Goal: Transaction & Acquisition: Purchase product/service

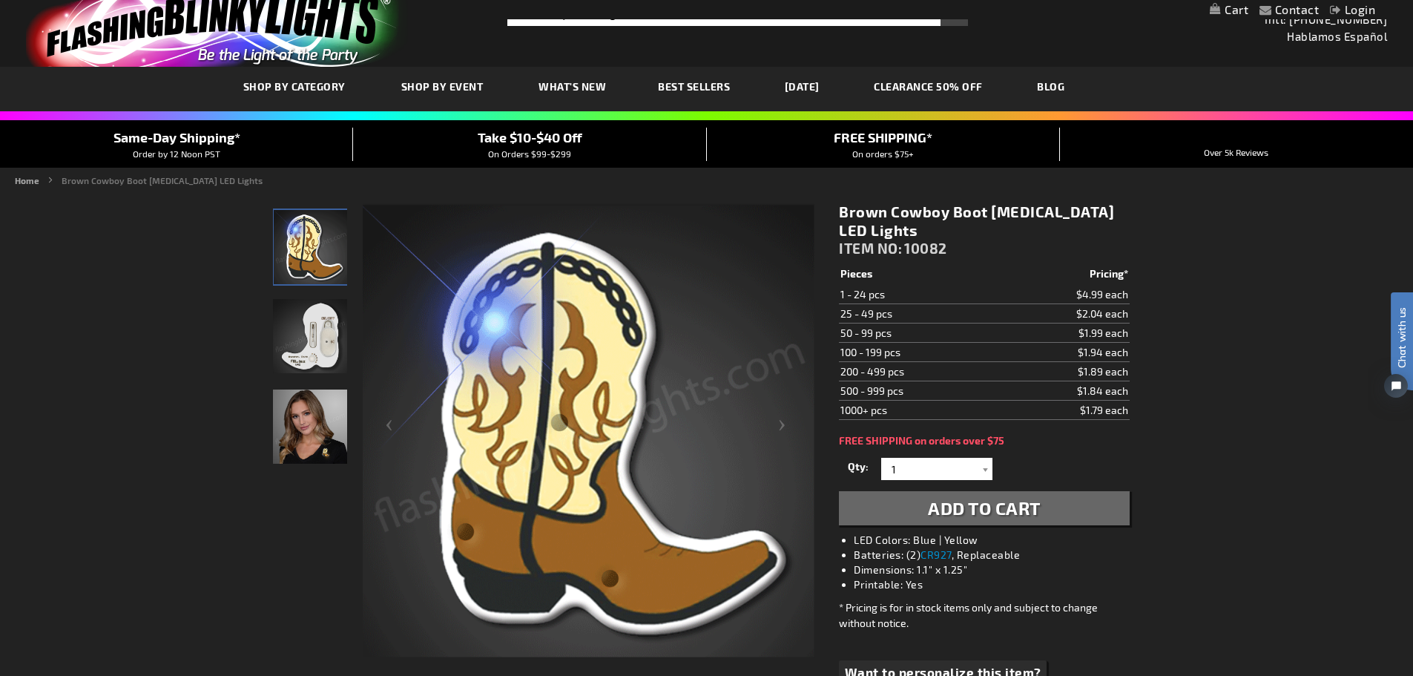
scroll to position [74, 0]
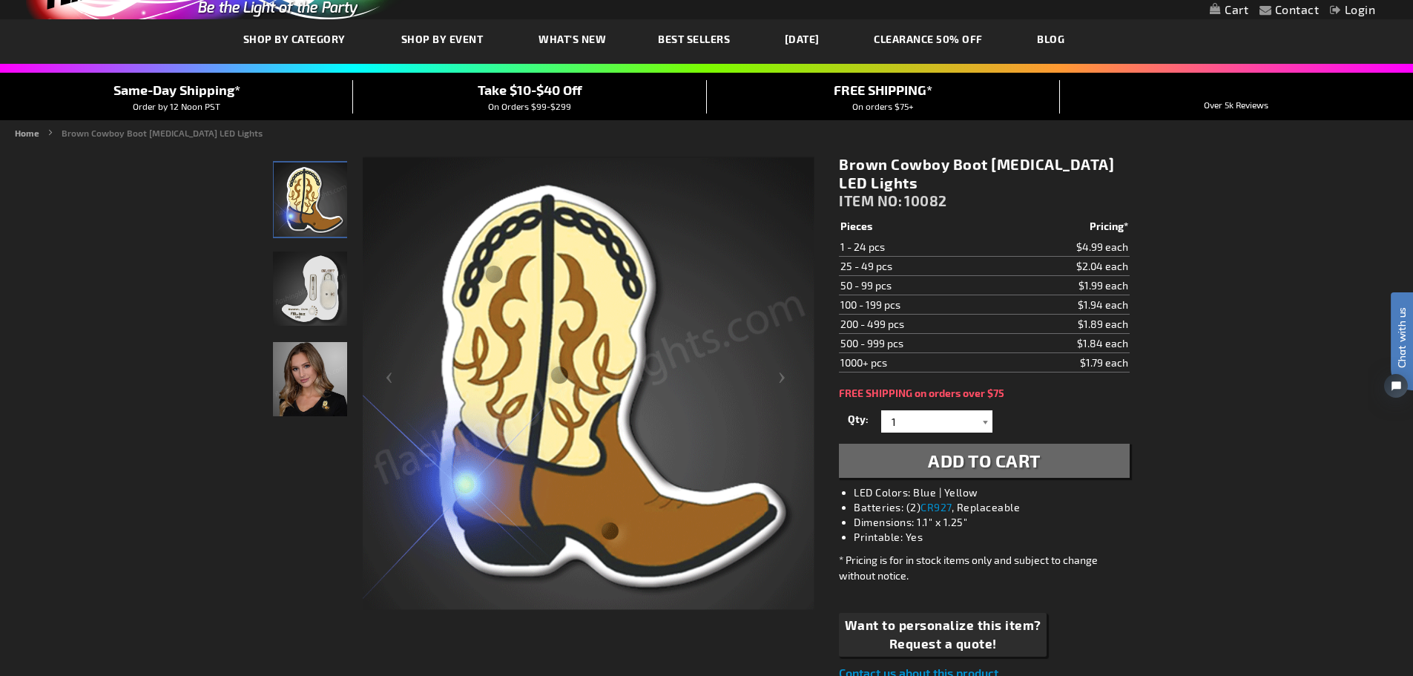
click at [978, 419] on div at bounding box center [985, 421] width 15 height 22
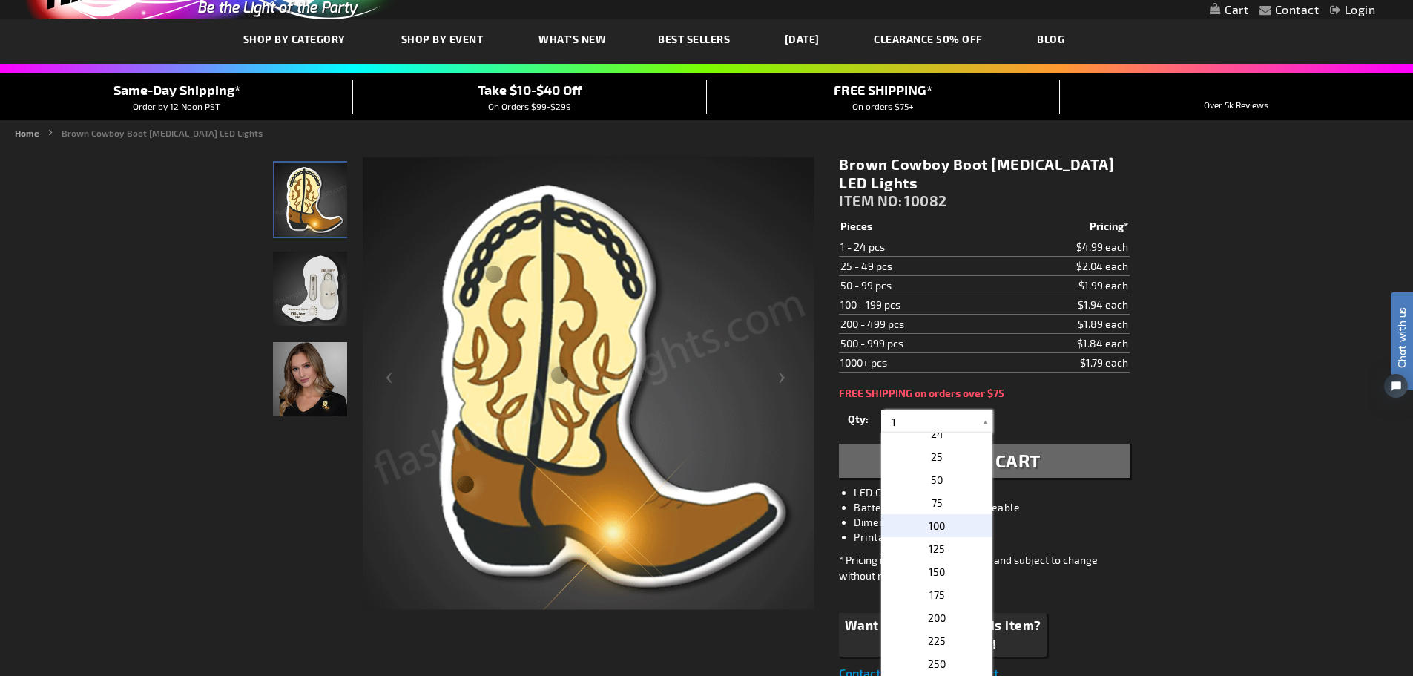
scroll to position [668, 0]
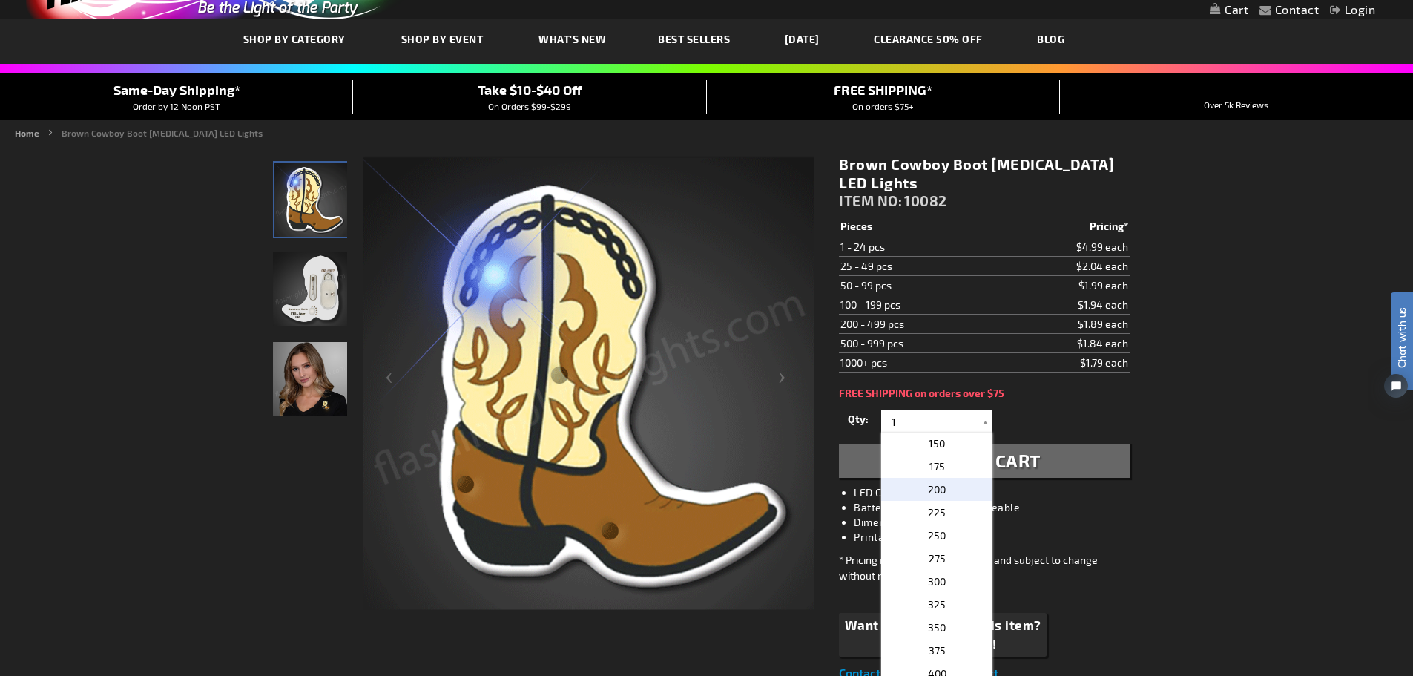
click at [935, 490] on span "200" at bounding box center [937, 489] width 18 height 13
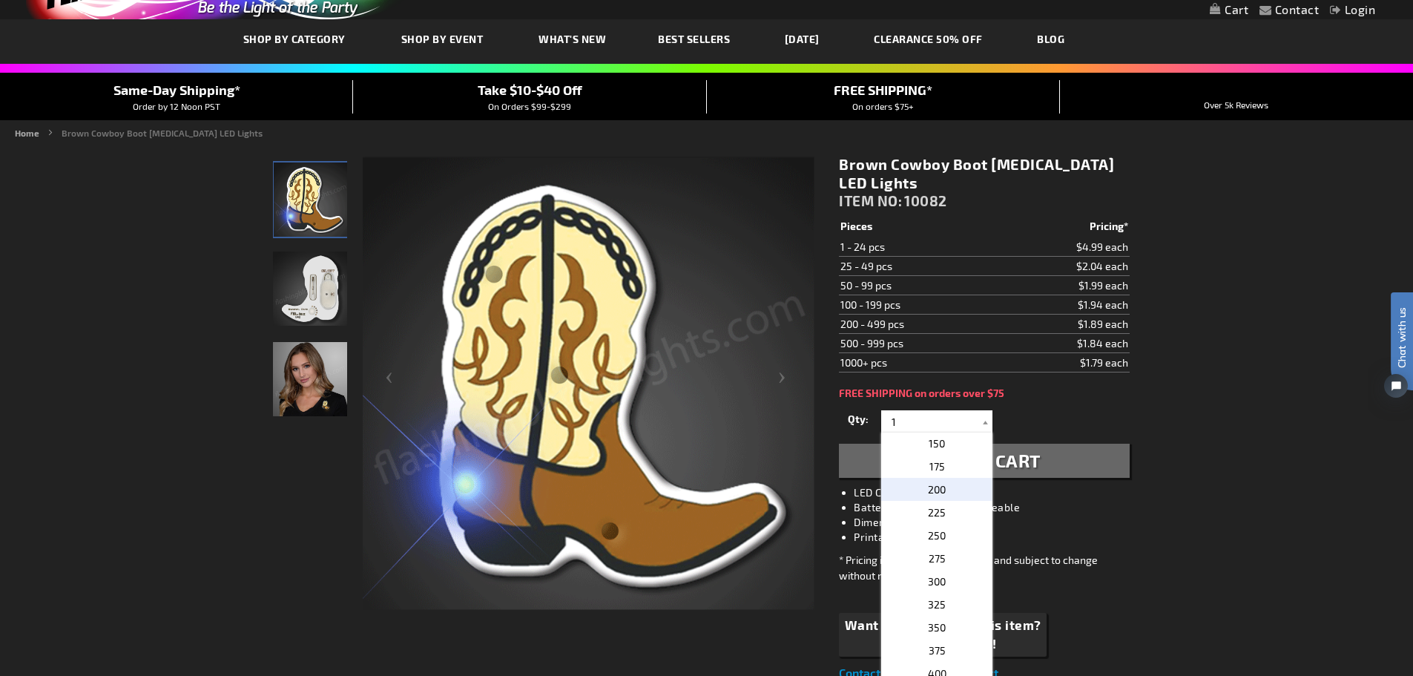
type input "200"
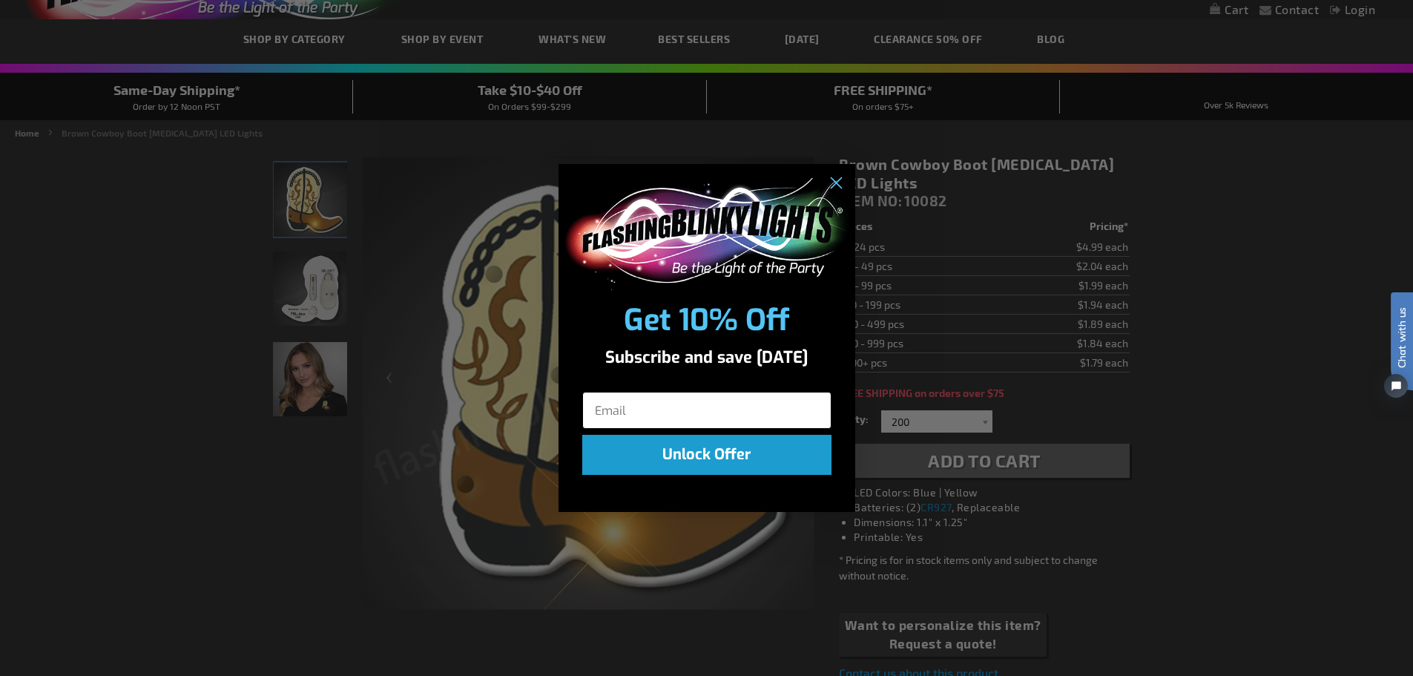
click at [696, 412] on input "Email" at bounding box center [706, 410] width 249 height 37
type input "brianna@shield.training"
click at [838, 187] on icon "Close dialog" at bounding box center [835, 184] width 10 height 10
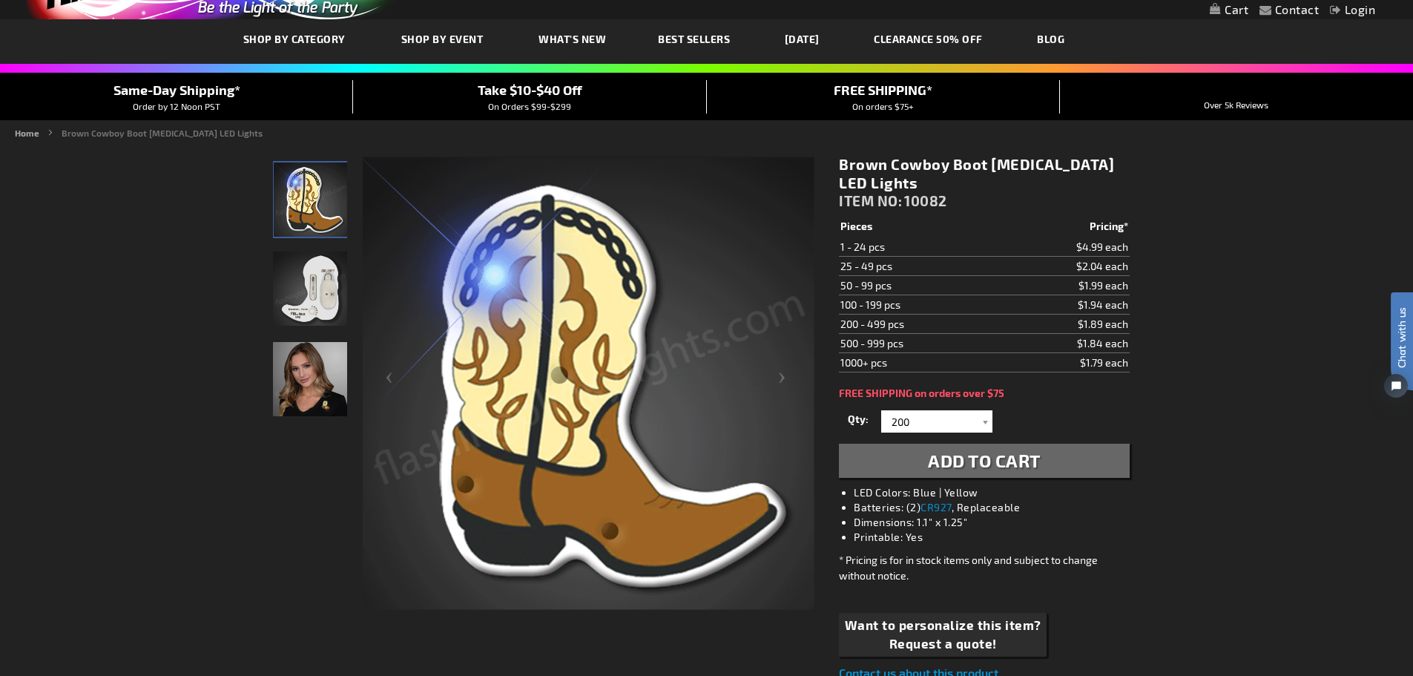
click at [959, 461] on span "Add to Cart" at bounding box center [984, 460] width 113 height 22
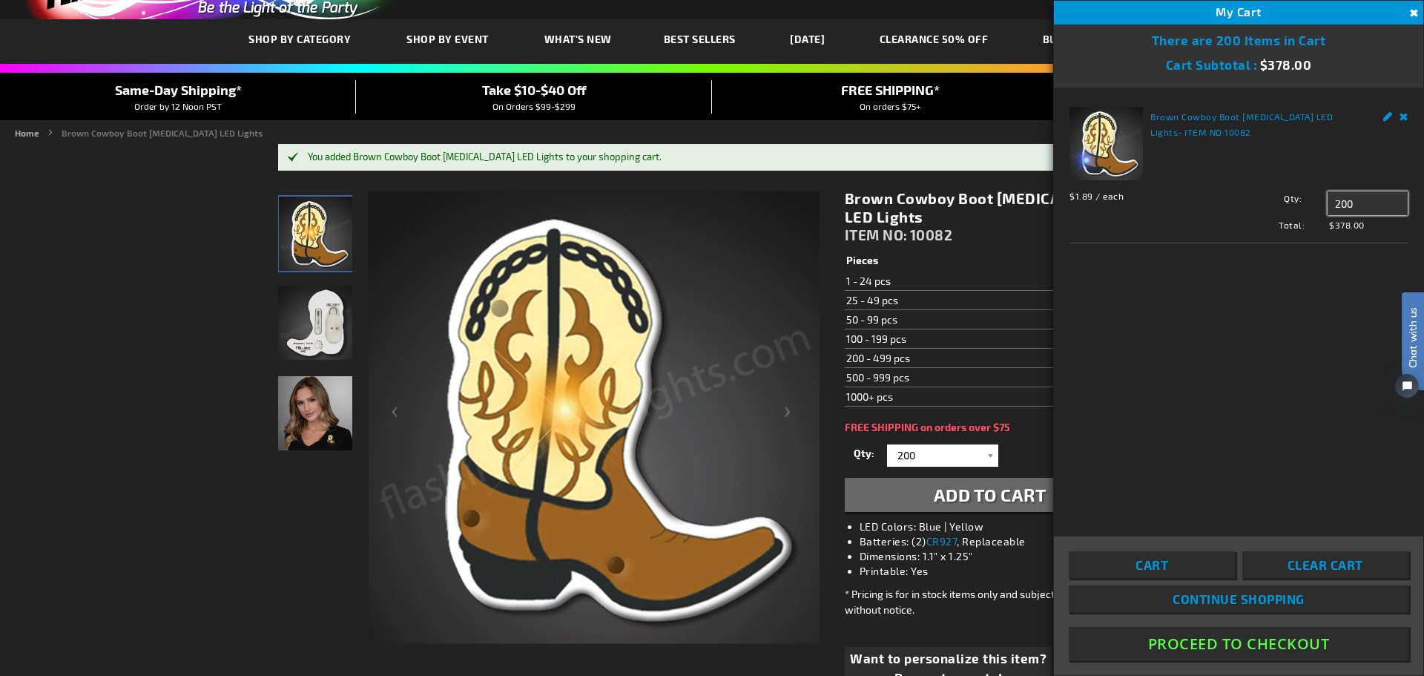
drag, startPoint x: 1357, startPoint y: 199, endPoint x: 1315, endPoint y: 205, distance: 42.1
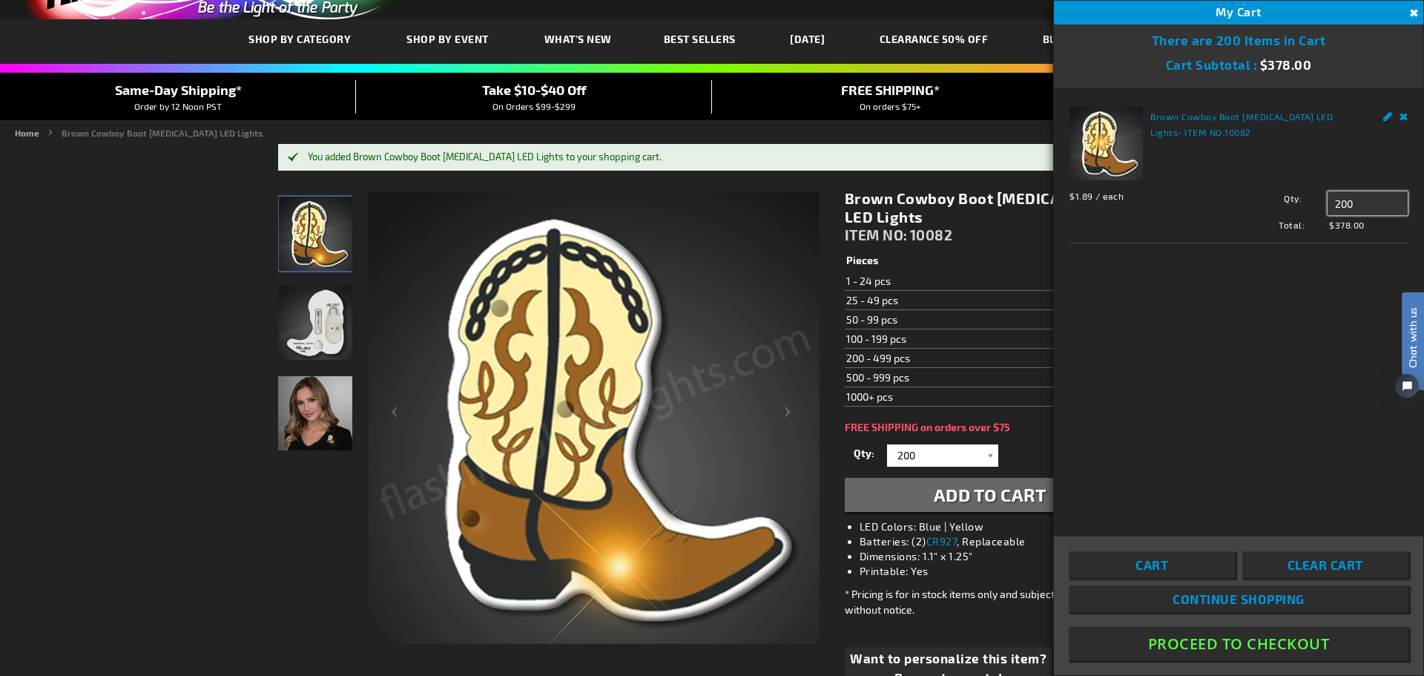
click at [1315, 205] on div "Qty 200 Update" at bounding box center [1315, 203] width 186 height 24
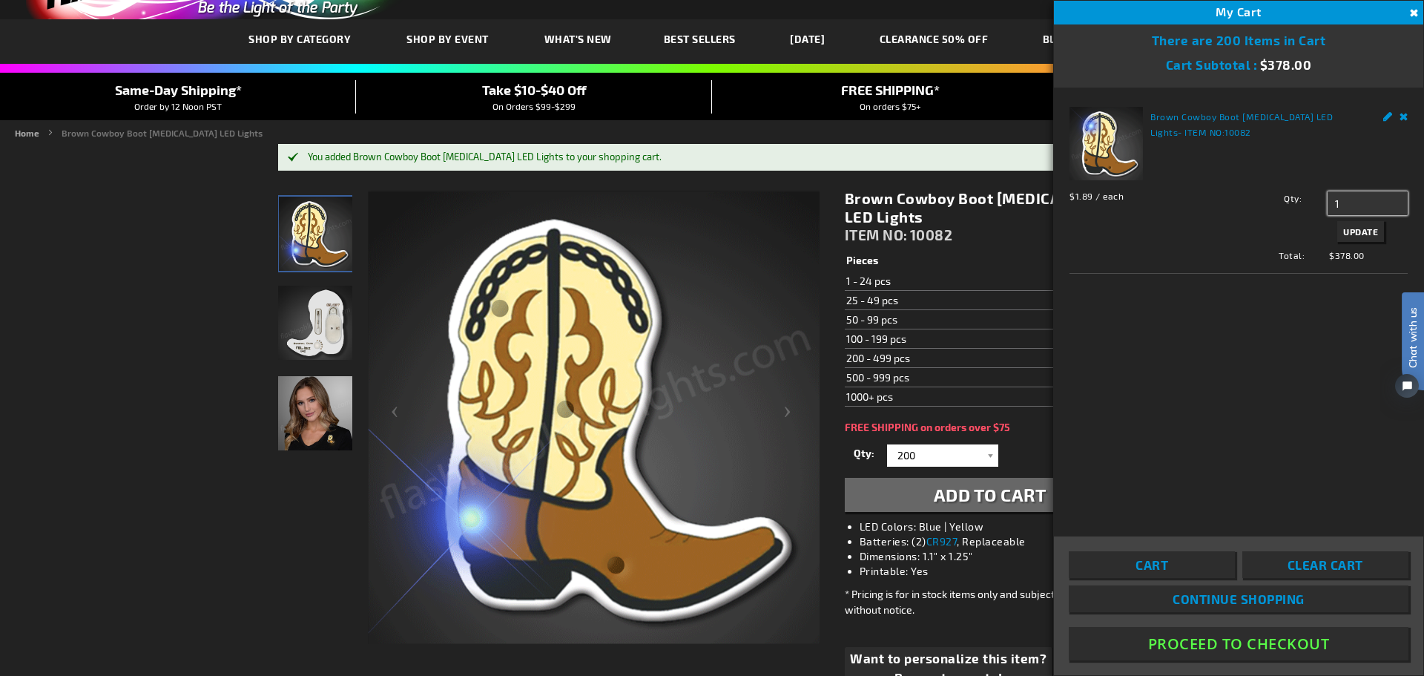
type input "1"
click at [1363, 231] on span "Update" at bounding box center [1360, 231] width 35 height 10
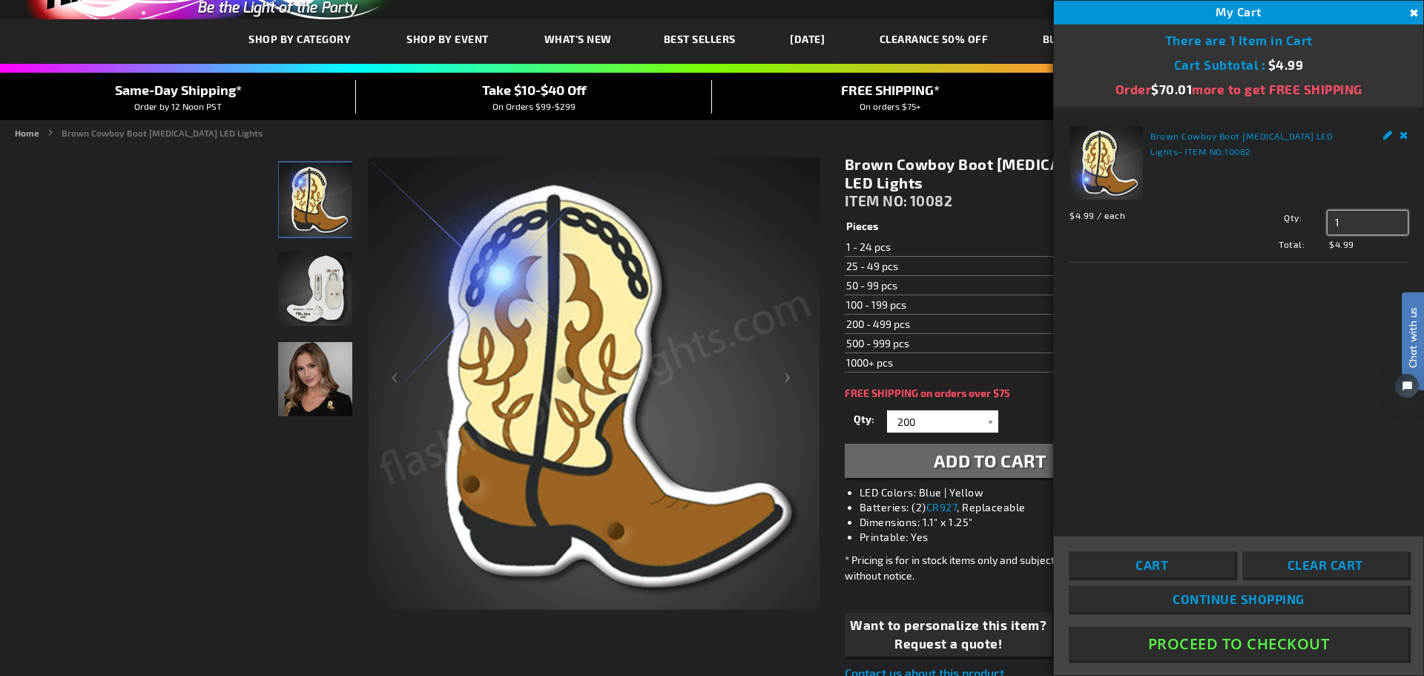
click at [1355, 219] on input "1" at bounding box center [1368, 223] width 80 height 24
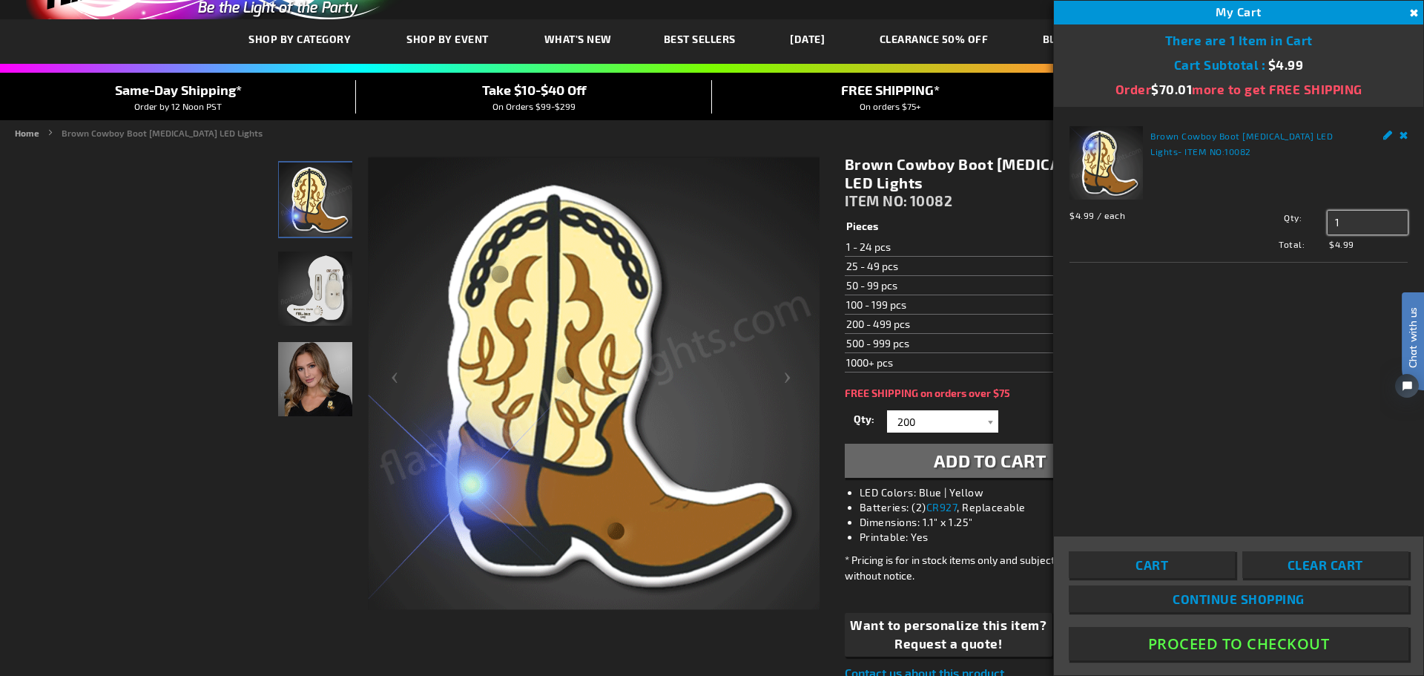
drag, startPoint x: 1365, startPoint y: 222, endPoint x: 1310, endPoint y: 225, distance: 55.0
click at [1310, 225] on div "Qty 1 Update" at bounding box center [1315, 223] width 186 height 24
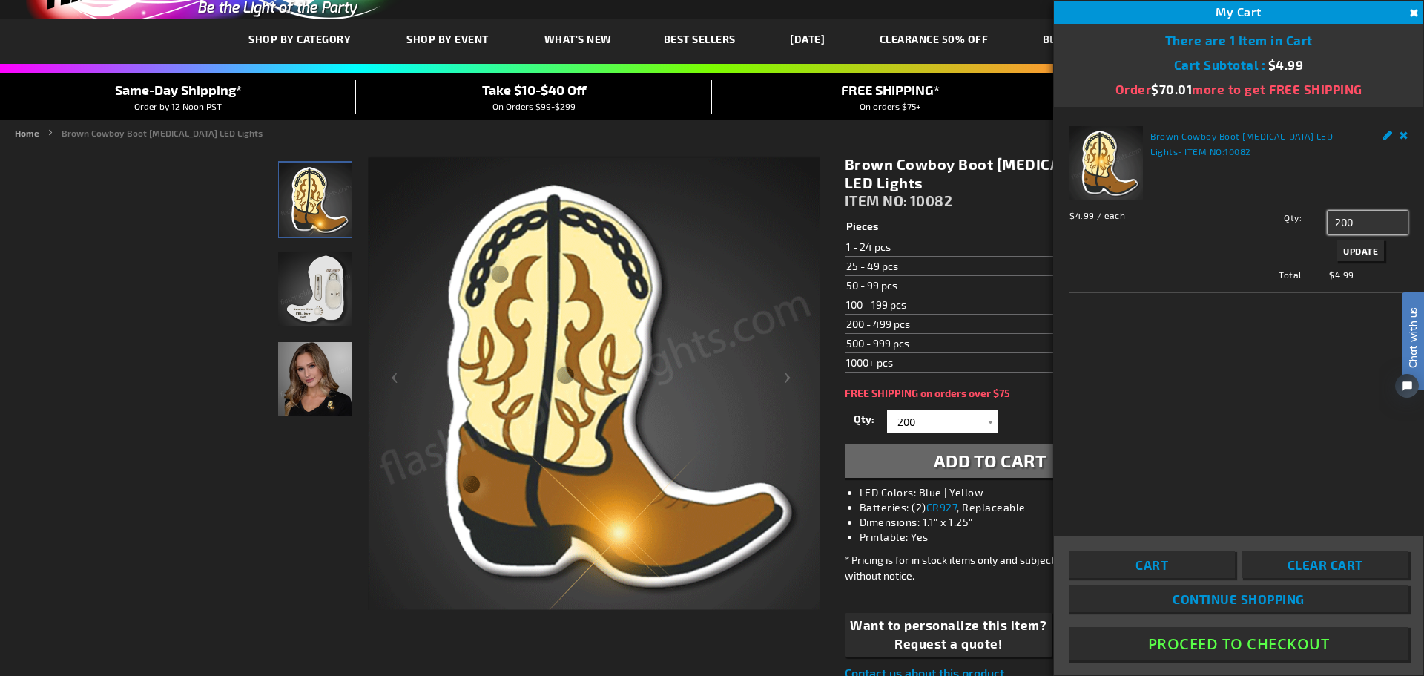
type input "200"
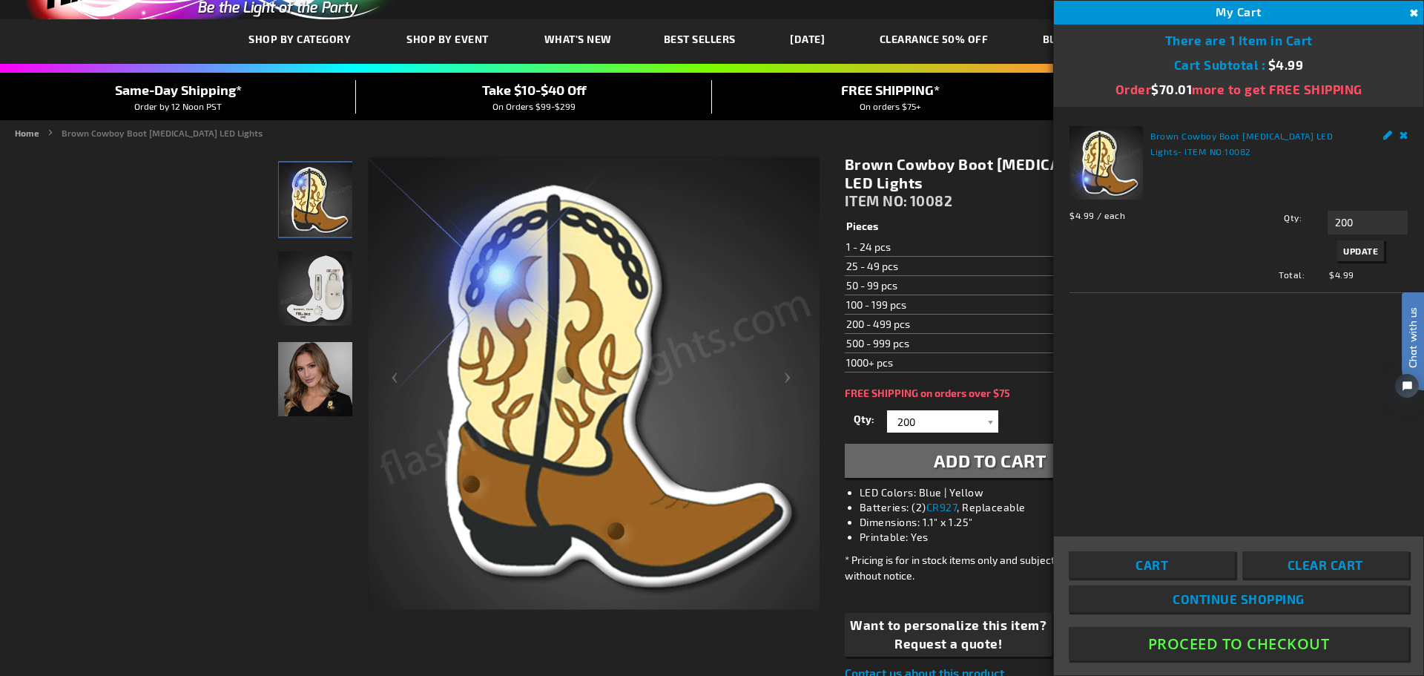
click at [1346, 249] on span "Update" at bounding box center [1360, 251] width 35 height 10
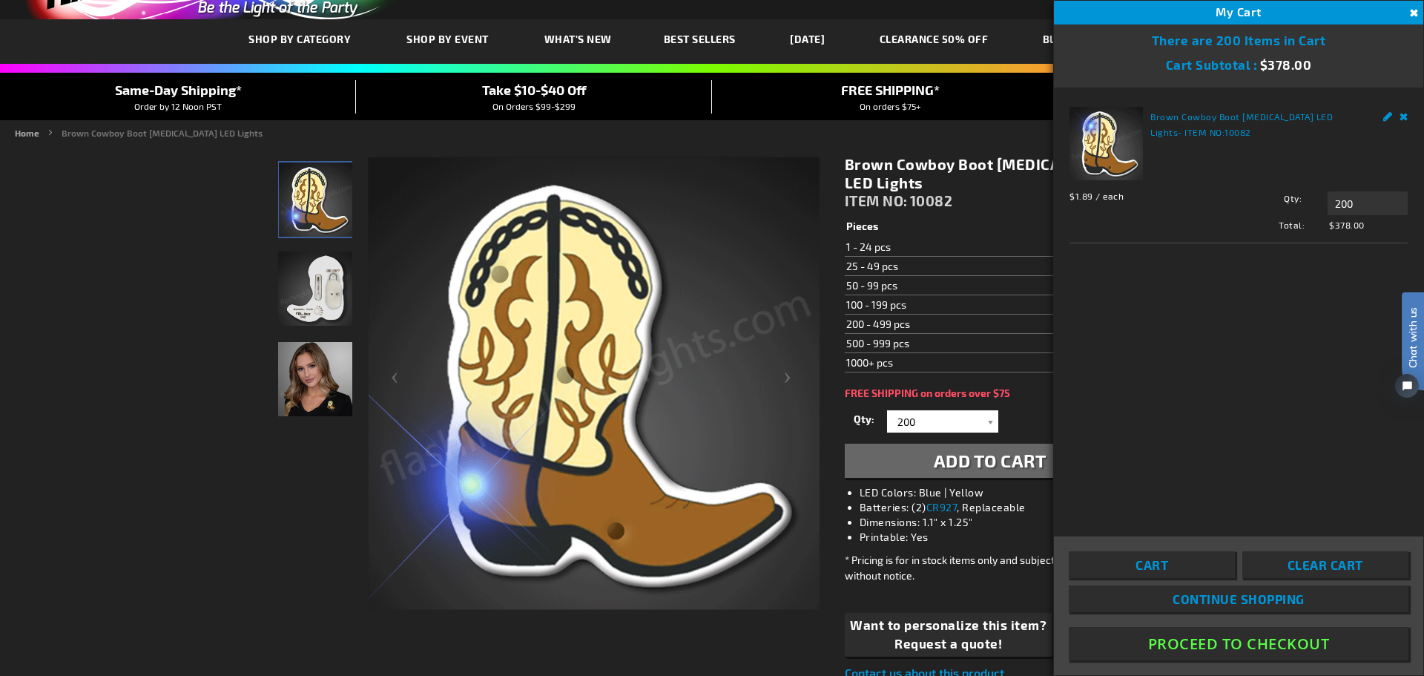
click at [1258, 645] on button "Proceed To Checkout" at bounding box center [1239, 643] width 340 height 33
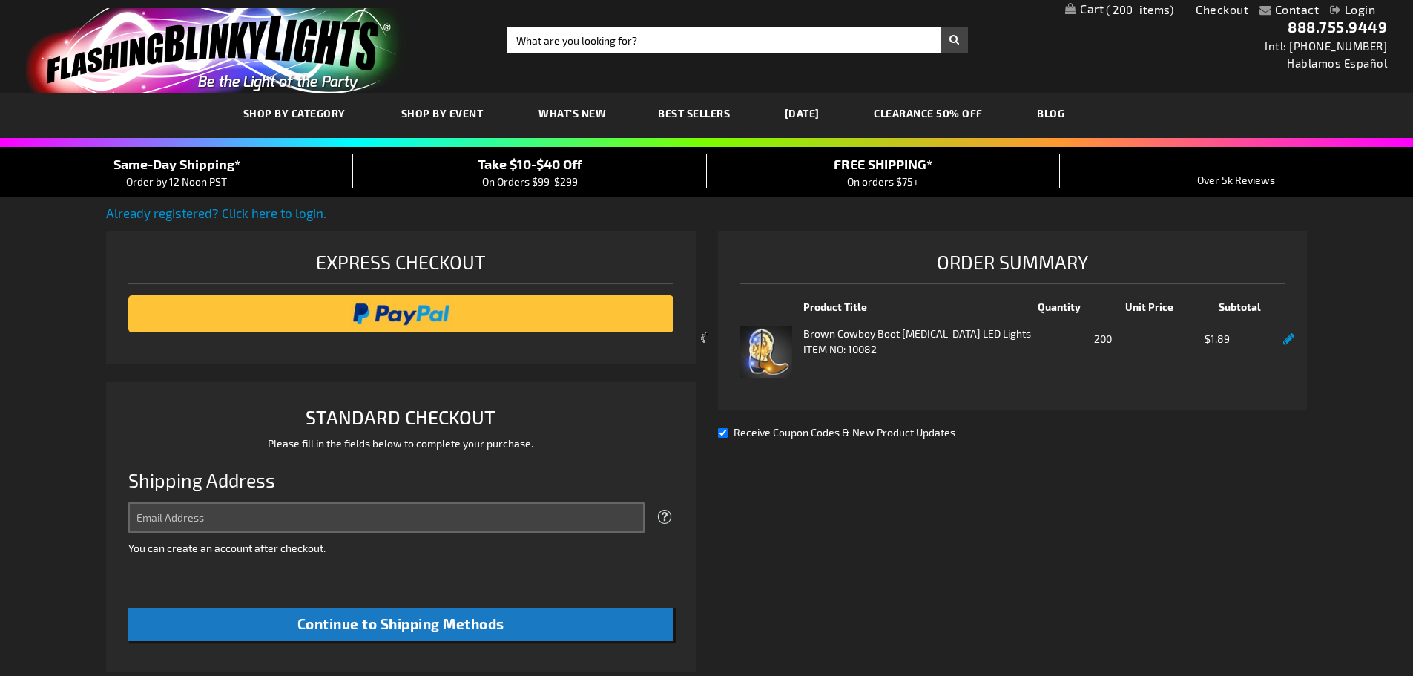
select select "US"
